Goal: Check status: Check status

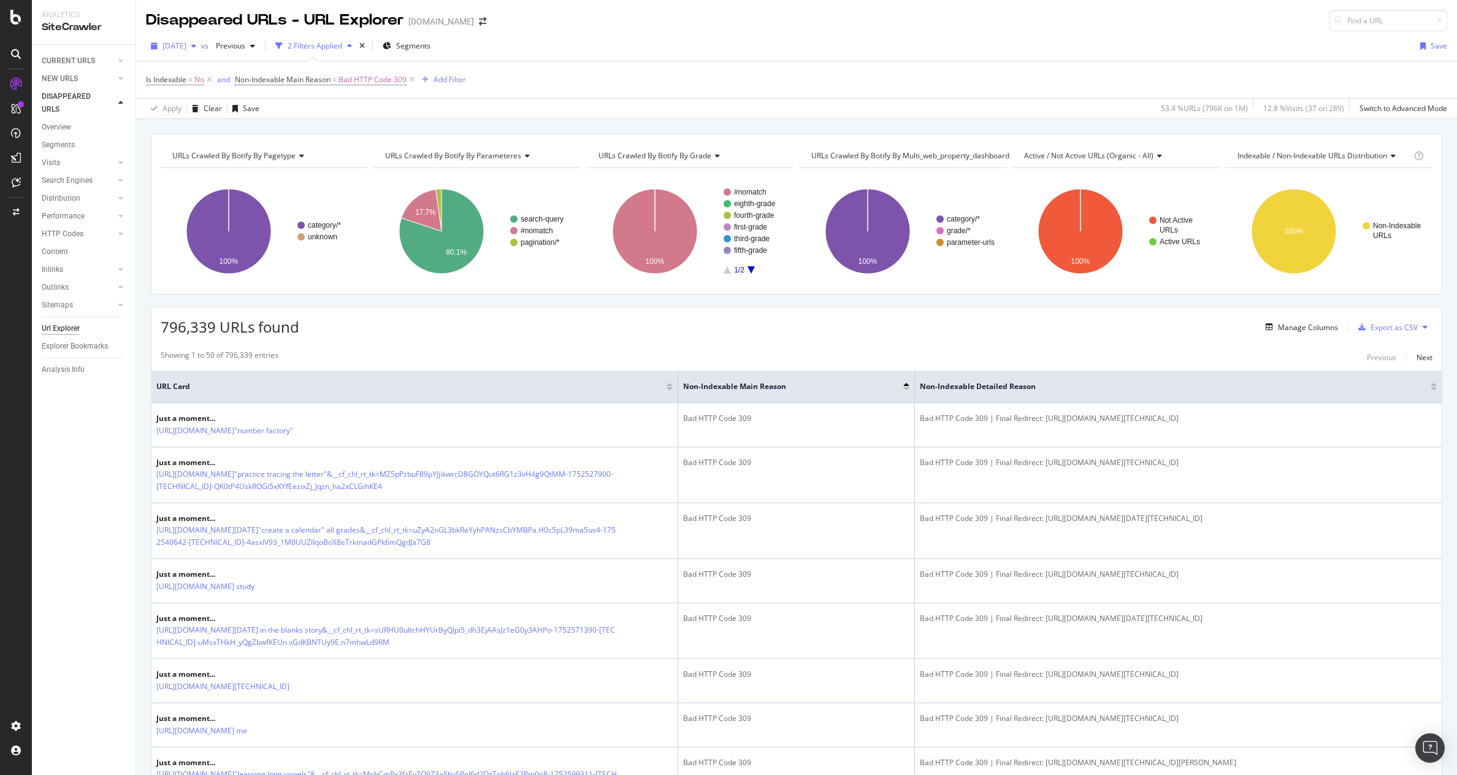
click at [186, 41] on span "[DATE]" at bounding box center [175, 45] width 24 height 10
click at [12, 112] on icon at bounding box center [16, 109] width 10 height 10
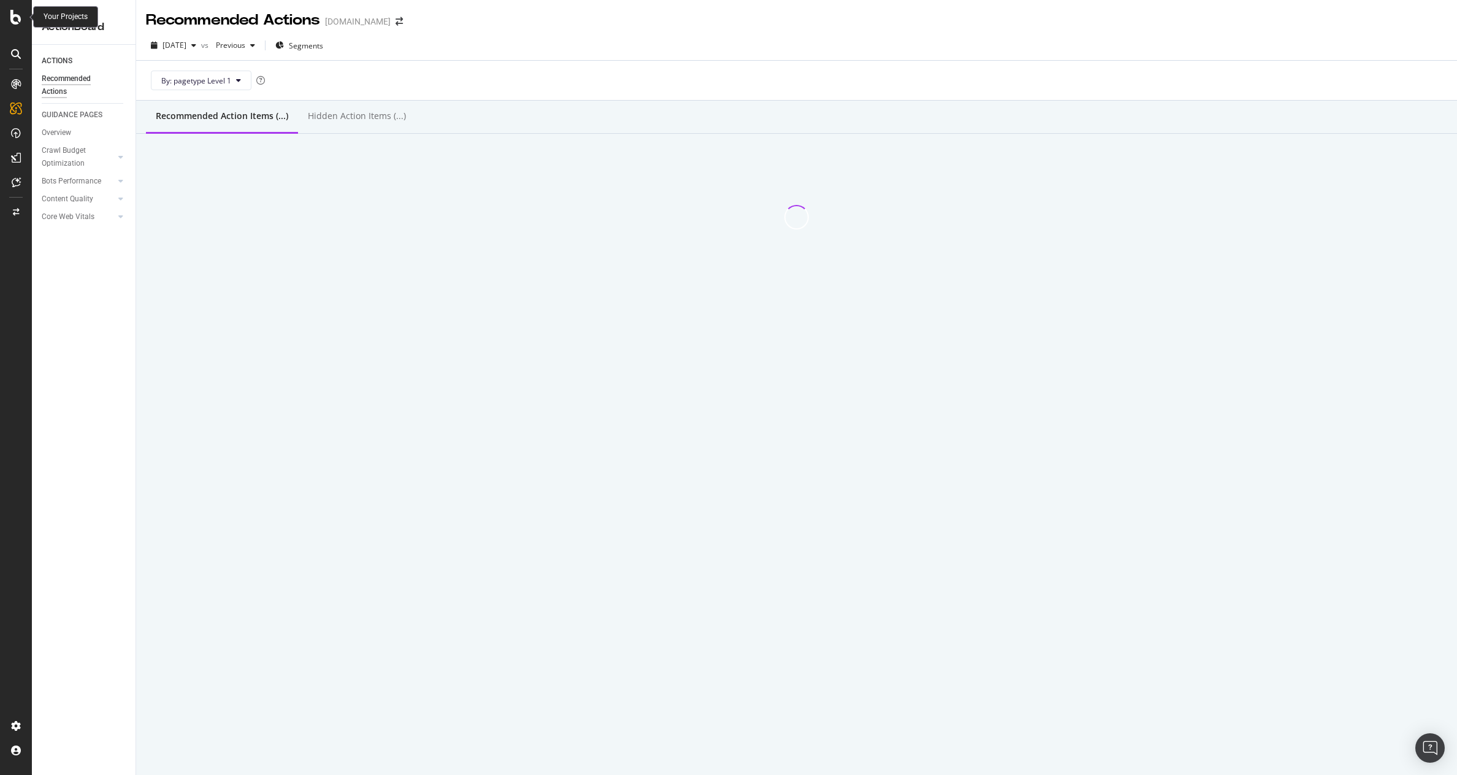
click at [14, 16] on icon at bounding box center [15, 17] width 11 height 15
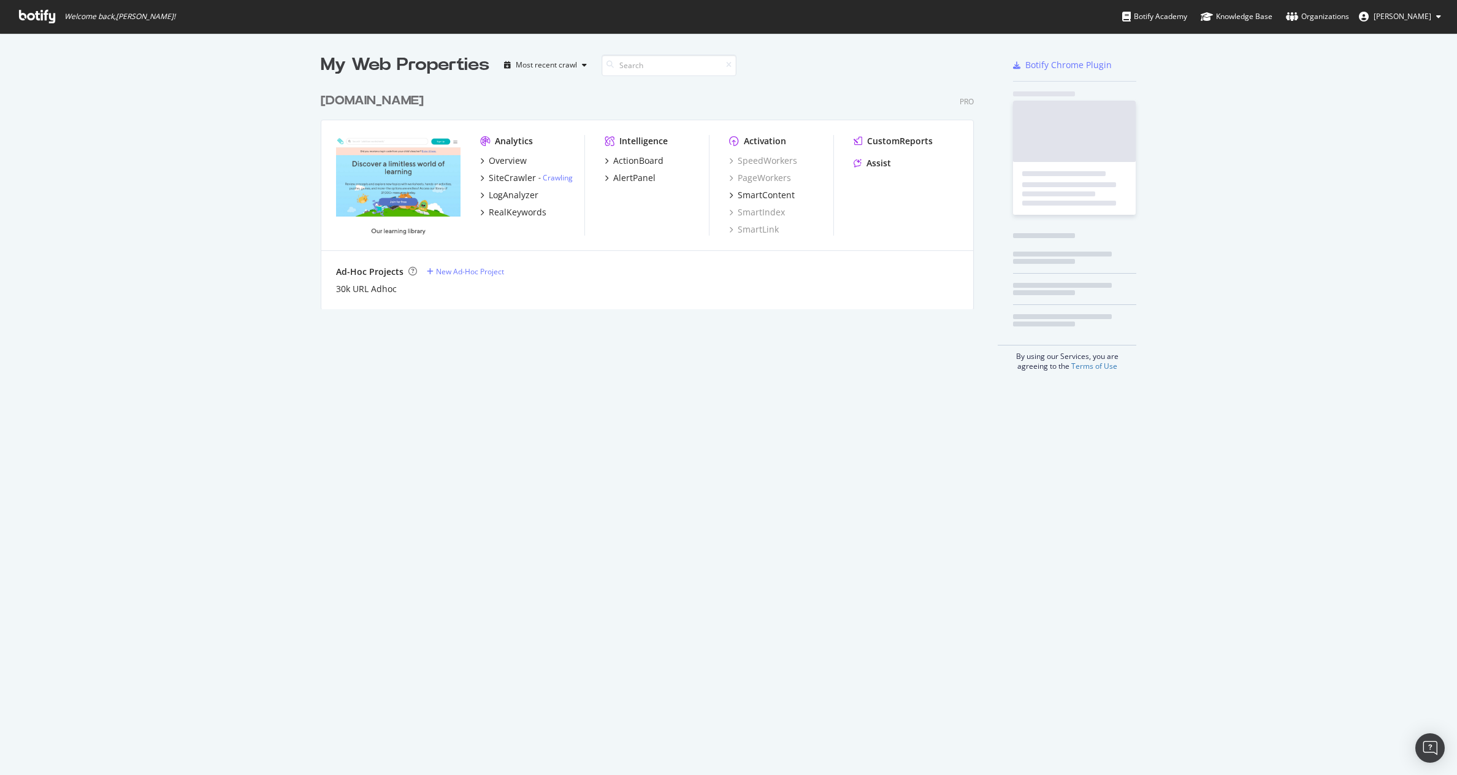
scroll to position [765, 1439]
